Goal: Entertainment & Leisure: Consume media (video, audio)

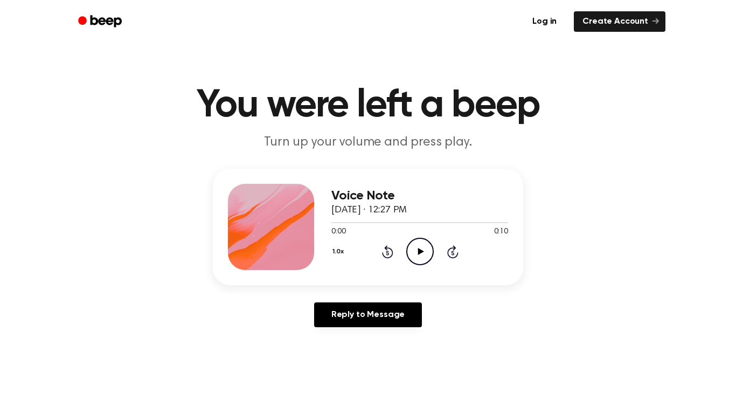
click at [422, 251] on icon "Play Audio" at bounding box center [419, 251] width 27 height 27
click at [379, 0] on div "Log in Create Account" at bounding box center [368, 21] width 595 height 43
click at [409, 255] on icon "Play Audio" at bounding box center [419, 251] width 27 height 27
click at [416, 238] on icon "Play Audio" at bounding box center [419, 251] width 27 height 27
click at [421, 258] on icon "Play Audio" at bounding box center [419, 251] width 27 height 27
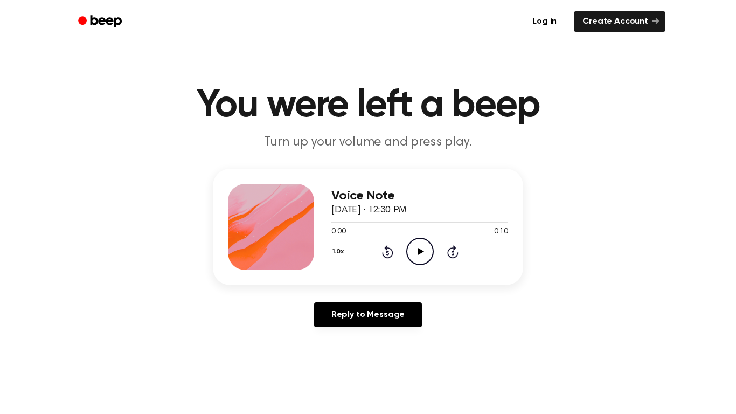
click at [426, 256] on icon "Play Audio" at bounding box center [419, 251] width 27 height 27
click at [419, 248] on icon "Play Audio" at bounding box center [419, 251] width 27 height 27
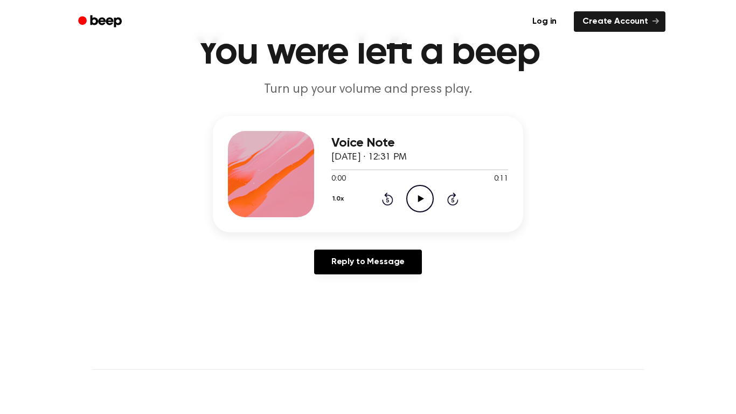
click at [418, 209] on icon "Play Audio" at bounding box center [419, 198] width 27 height 27
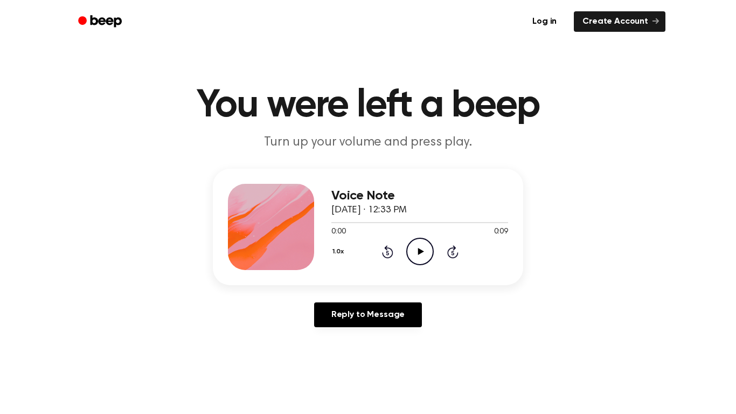
click at [411, 249] on icon "Play Audio" at bounding box center [419, 251] width 27 height 27
click at [416, 253] on icon "Play Audio" at bounding box center [419, 251] width 27 height 27
click at [408, 247] on icon "Play Audio" at bounding box center [419, 251] width 27 height 27
click at [425, 257] on icon "Play Audio" at bounding box center [419, 251] width 27 height 27
click at [482, 142] on p "Turn up your volume and press play." at bounding box center [368, 143] width 414 height 18
